Goal: Task Accomplishment & Management: Manage account settings

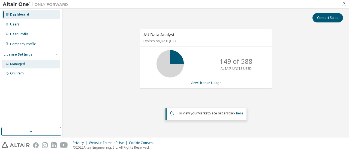
click at [25, 64] on div "Managed" at bounding box center [17, 64] width 15 height 4
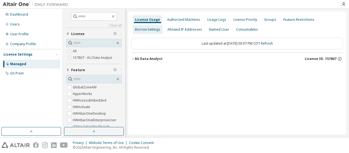
click at [157, 31] on div "Borrow Settings" at bounding box center [147, 29] width 25 height 4
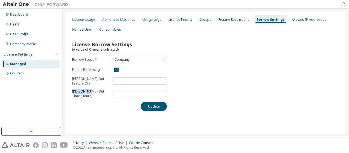
drag, startPoint x: 91, startPoint y: 90, endPoint x: 73, endPoint y: 92, distance: 17.5
click at [73, 92] on p "Max Borrow-Out Time (Hours)" at bounding box center [91, 93] width 38 height 9
drag, startPoint x: 85, startPoint y: 96, endPoint x: 73, endPoint y: 91, distance: 13.0
click at [73, 91] on p "Max Borrow-Out Time (Hours)" at bounding box center [91, 93] width 38 height 9
copy p "Max Borrow-Out Time (Hours)"
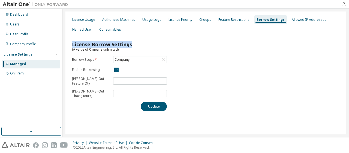
drag, startPoint x: 131, startPoint y: 44, endPoint x: 71, endPoint y: 43, distance: 59.5
click at [71, 43] on div "License Borrow Settings (A value of 0 means unlimited) Borrow Scope * Company E…" at bounding box center [206, 74] width 274 height 80
copy span "License Borrow Settings"
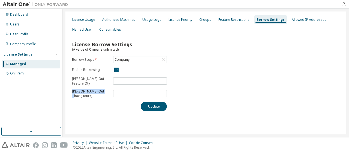
drag, startPoint x: 106, startPoint y: 90, endPoint x: 73, endPoint y: 90, distance: 33.3
click at [73, 90] on p "Max Borrow-Out Time (Hours)" at bounding box center [91, 93] width 38 height 9
copy p "Max Borrow-Out Time"
